Goal: Information Seeking & Learning: Compare options

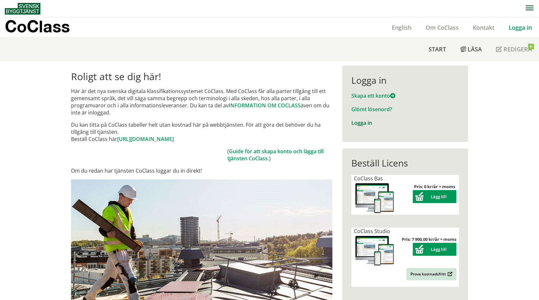
click at [358, 122] on link "Logga in" at bounding box center [361, 122] width 21 height 7
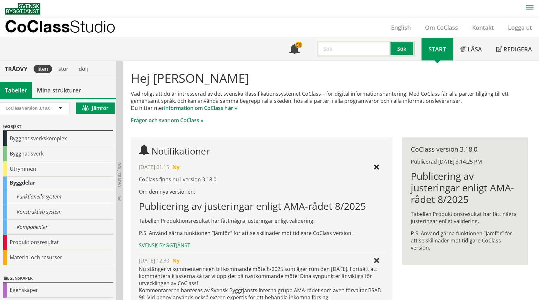
click at [336, 49] on input "text" at bounding box center [353, 49] width 73 height 16
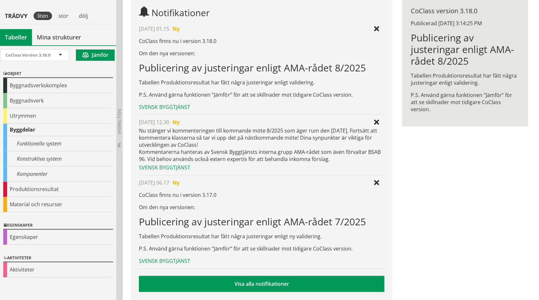
scroll to position [145, 0]
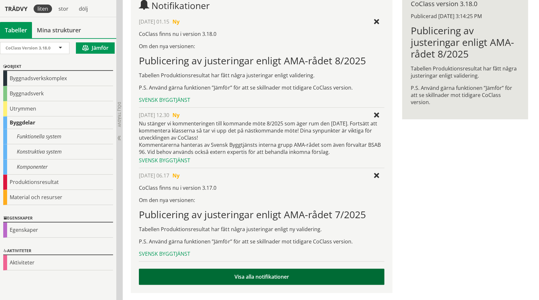
type input "fjärr"
click at [267, 278] on link "Visa alla notifikationer" at bounding box center [261, 276] width 245 height 16
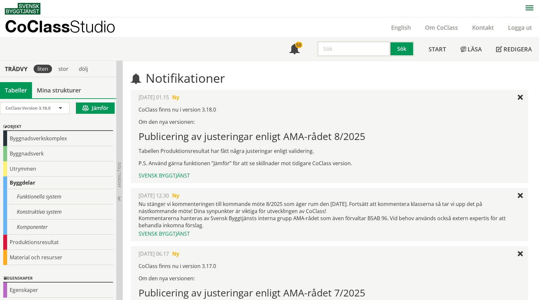
scroll to position [60, 0]
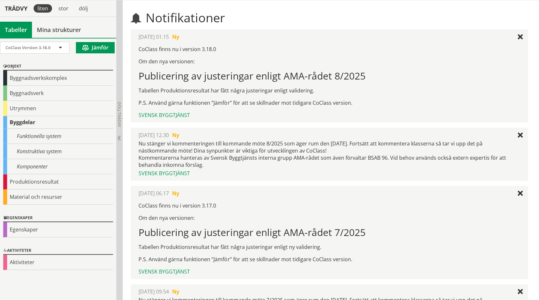
click at [94, 48] on button "Jämför" at bounding box center [95, 47] width 39 height 11
click at [98, 44] on button "Jämför" at bounding box center [95, 47] width 39 height 11
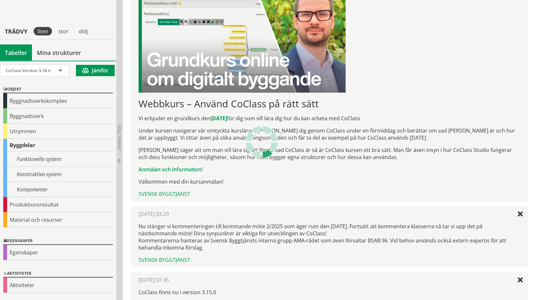
scroll to position [803, 0]
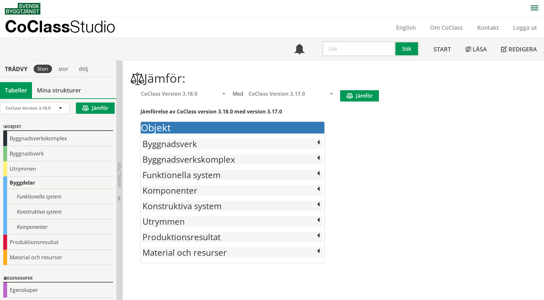
click at [361, 93] on button "Jämför" at bounding box center [359, 95] width 39 height 11
click at [259, 142] on h2 "Byggnadsverk" at bounding box center [232, 144] width 180 height 10
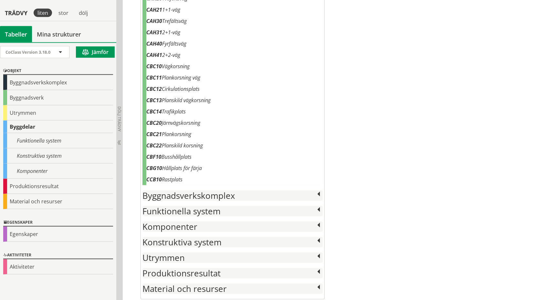
scroll to position [856, 0]
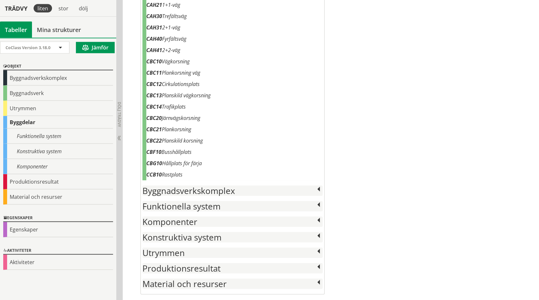
click at [302, 190] on h2 "Byggnadsverkskomplex" at bounding box center [232, 190] width 180 height 10
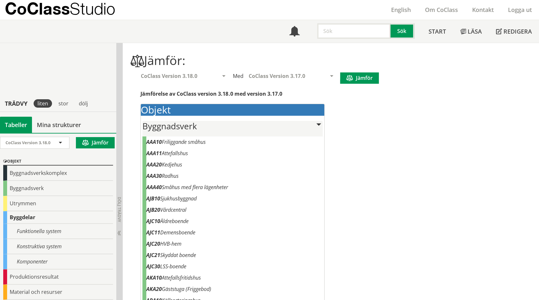
scroll to position [0, 0]
